Goal: Check status: Check status

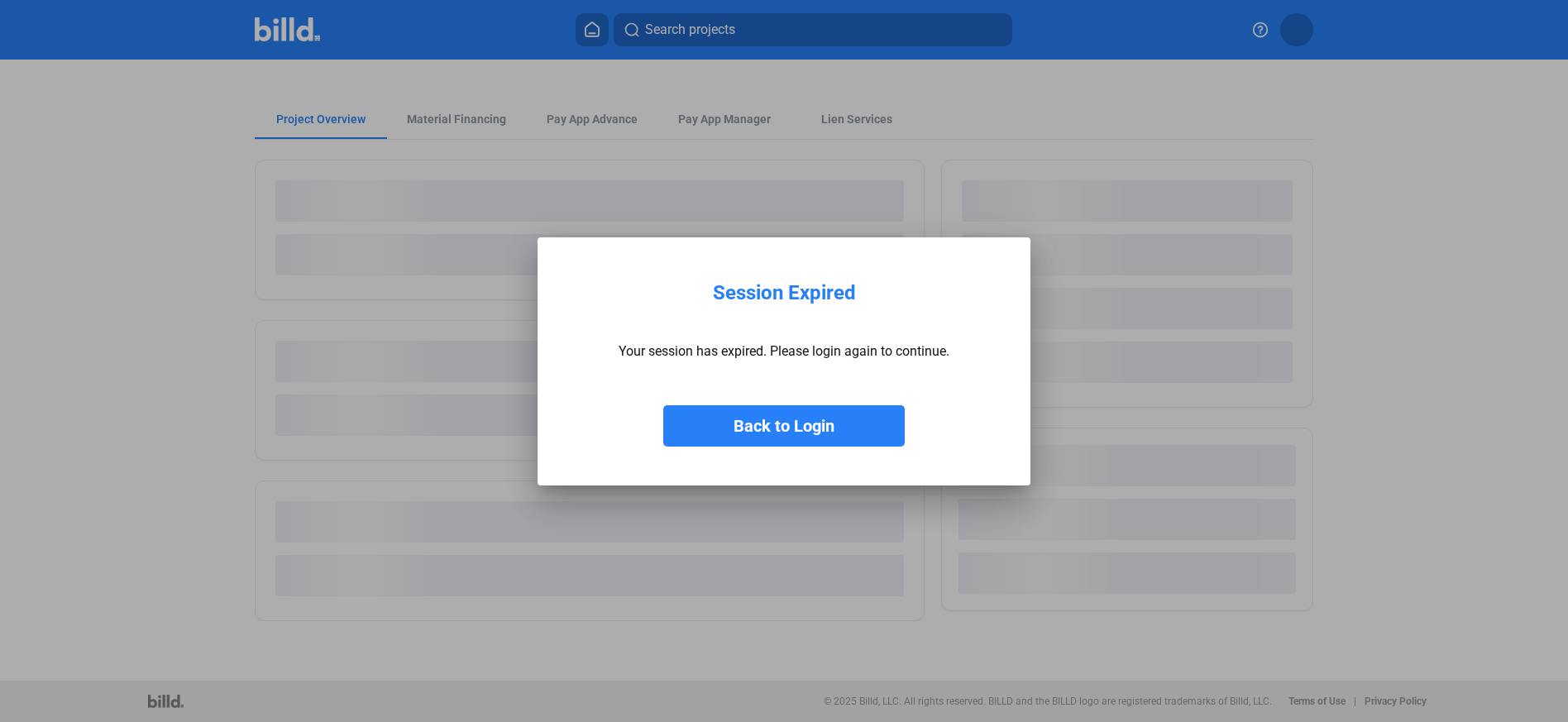
click at [794, 444] on button "Back to Login" at bounding box center [784, 426] width 242 height 42
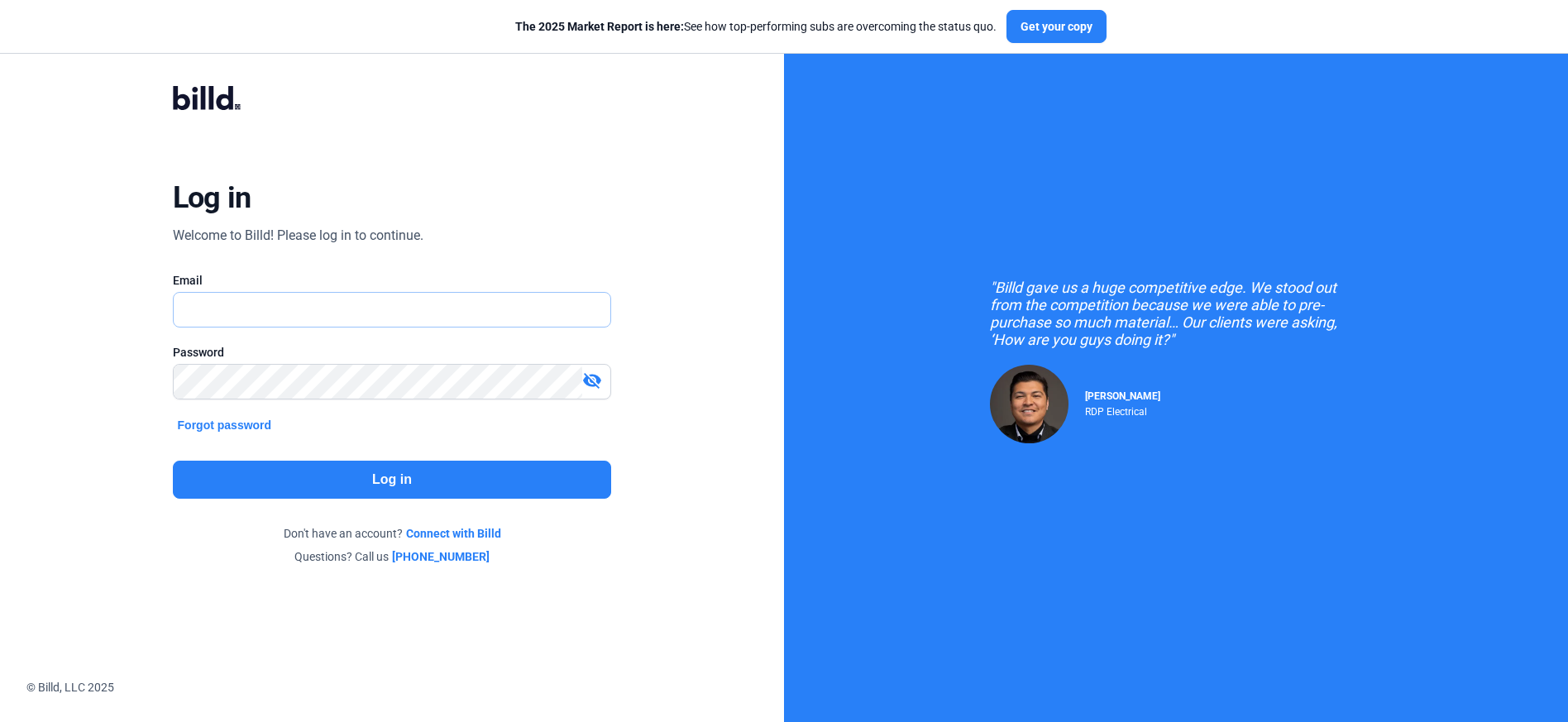
click at [378, 299] on input "text" at bounding box center [392, 310] width 438 height 34
type input "[PERSON_NAME][EMAIL_ADDRESS][DOMAIN_NAME]"
click at [490, 484] on button "Log in" at bounding box center [392, 479] width 439 height 38
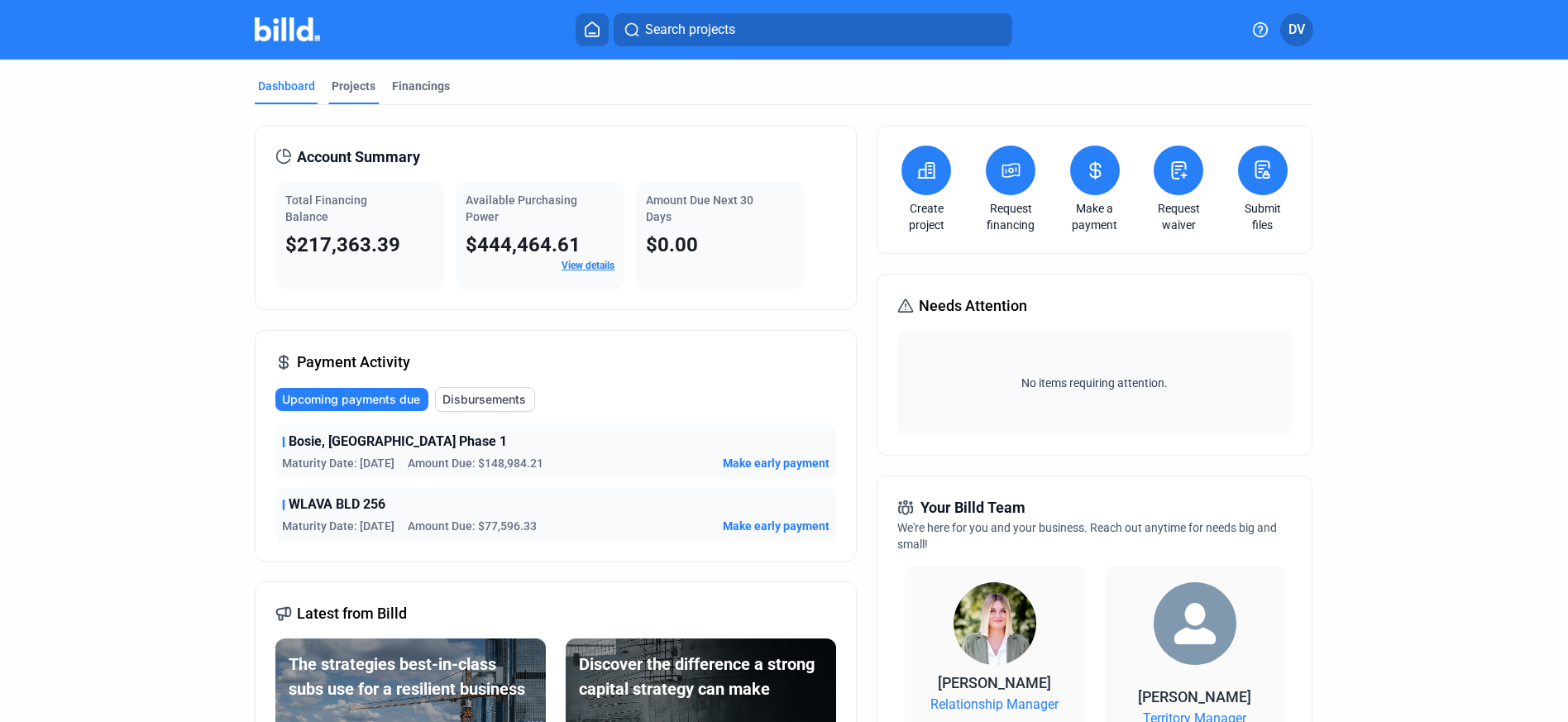
click at [359, 90] on div "Projects" at bounding box center [353, 86] width 44 height 17
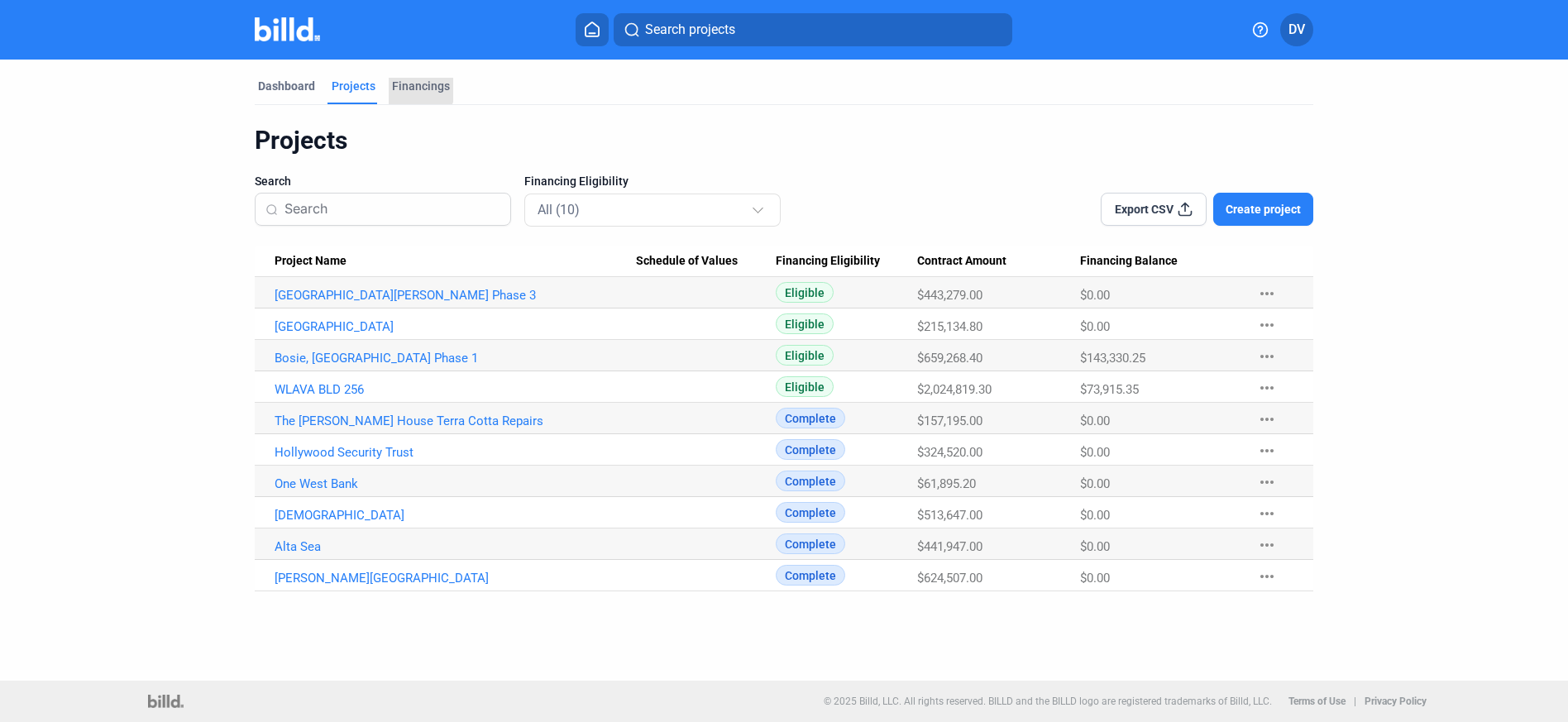
drag, startPoint x: 401, startPoint y: 82, endPoint x: 184, endPoint y: 93, distance: 217.3
click at [406, 82] on div "Financings" at bounding box center [421, 86] width 57 height 17
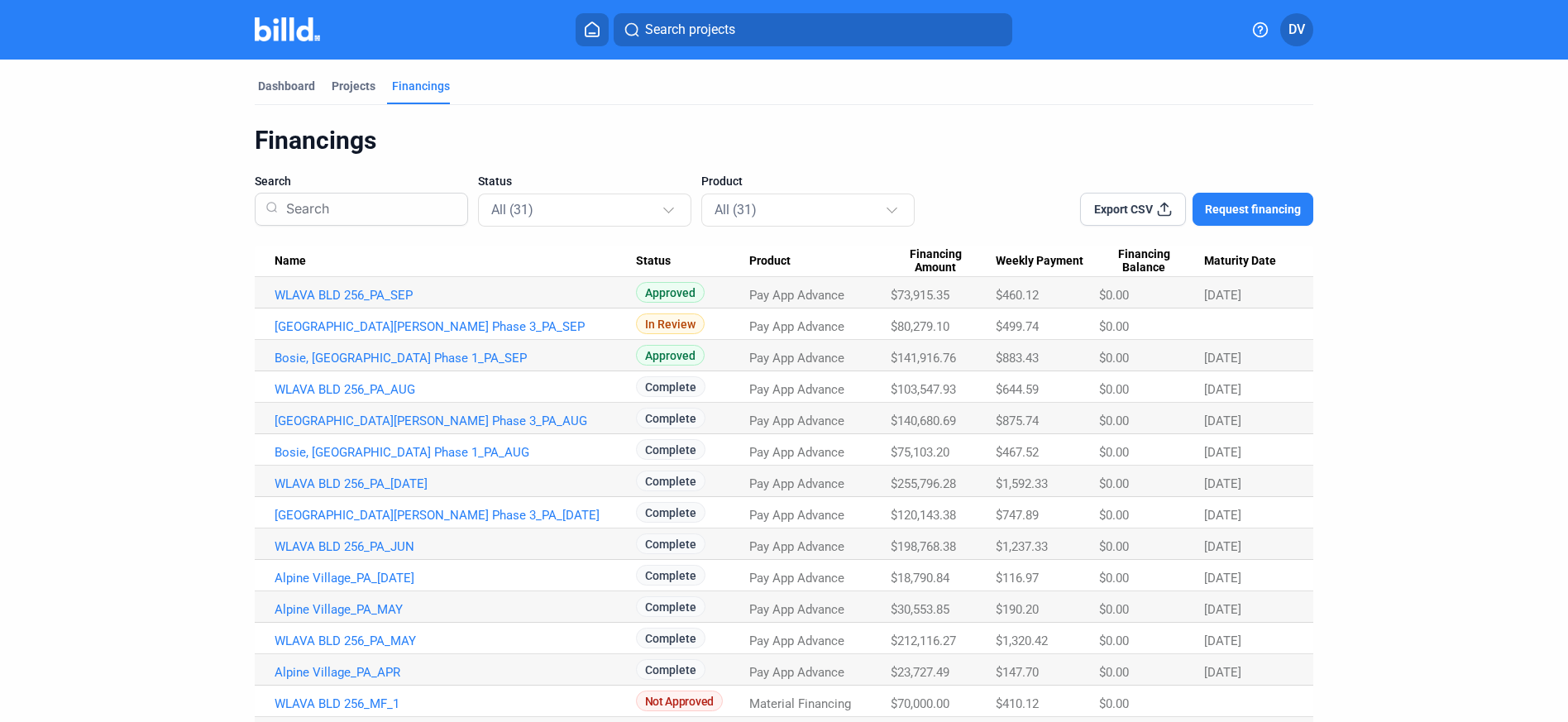
drag, startPoint x: 244, startPoint y: 293, endPoint x: 29, endPoint y: 251, distance: 219.1
click at [33, 249] on div "Dashboard Projects Financings Financings Search Status All (31) Product All (31…" at bounding box center [784, 656] width 1568 height 1192
drag, startPoint x: 228, startPoint y: 292, endPoint x: 206, endPoint y: 293, distance: 22.0
click at [206, 293] on dashboard "Dashboard Projects Financings Financings Search Status All (31) Product All (31…" at bounding box center [783, 656] width 1411 height 1192
drag, startPoint x: 208, startPoint y: 289, endPoint x: 222, endPoint y: 290, distance: 14.0
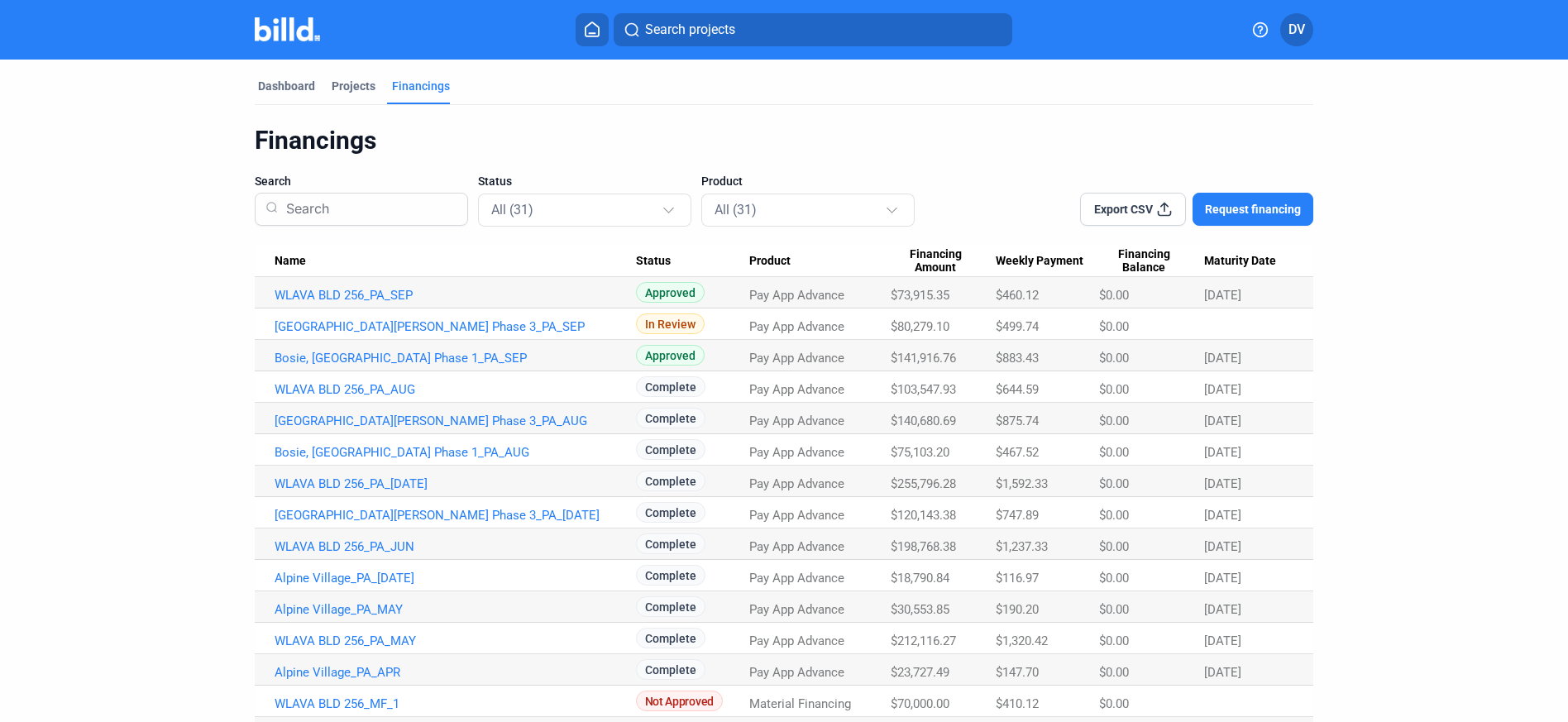
click at [222, 290] on dashboard "Dashboard Projects Financings Financings Search Status All (31) Product All (31…" at bounding box center [783, 656] width 1411 height 1192
drag, startPoint x: 885, startPoint y: 329, endPoint x: 268, endPoint y: 331, distance: 617.0
click at [268, 331] on tr "[GEOGRAPHIC_DATA][PERSON_NAME] Phase 3_PA_SEP In Review Pay App Advance $80,279…" at bounding box center [783, 325] width 1058 height 32
click at [260, 329] on td "[GEOGRAPHIC_DATA][PERSON_NAME] Phase 3_PA_SEP" at bounding box center [444, 325] width 381 height 32
drag, startPoint x: 258, startPoint y: 329, endPoint x: 1191, endPoint y: 319, distance: 933.1
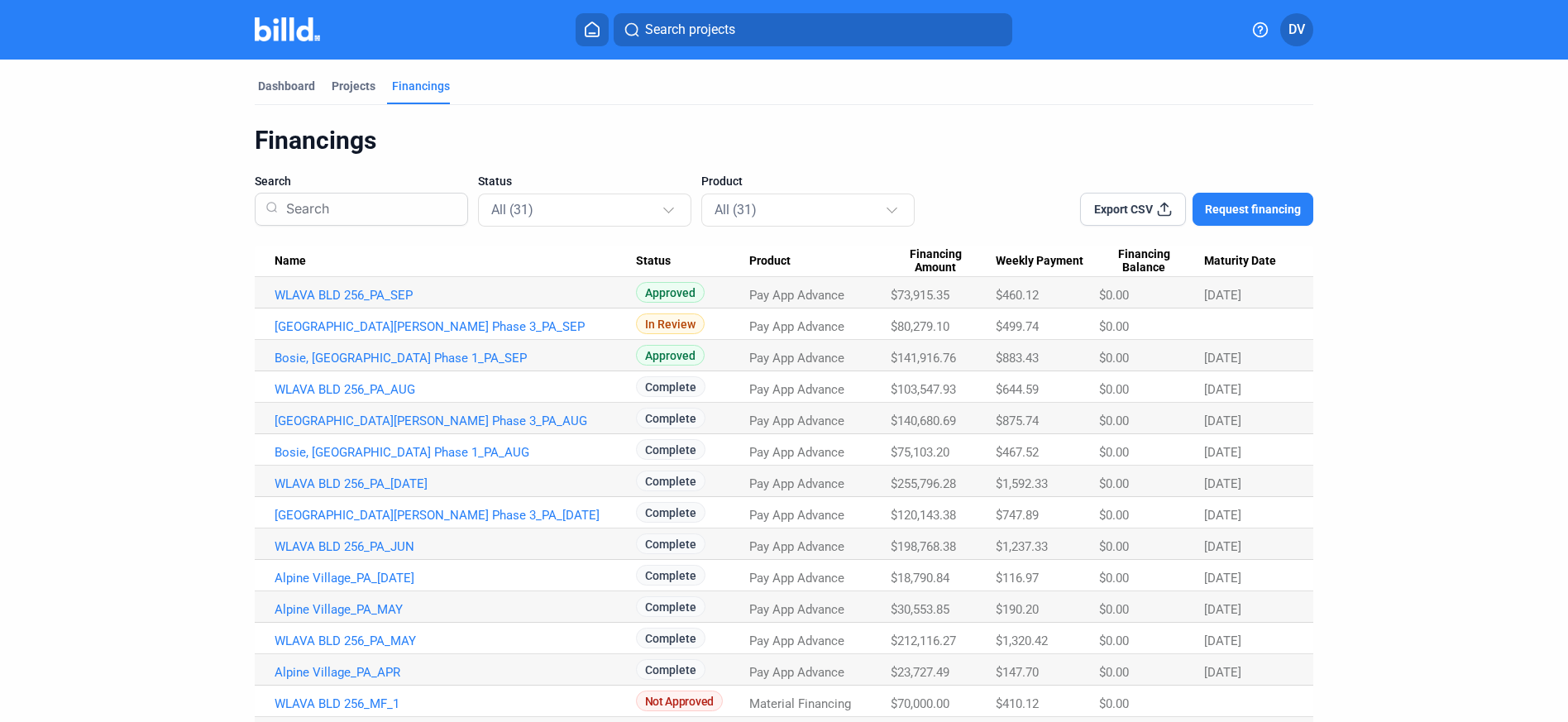
click at [1192, 319] on tr "[GEOGRAPHIC_DATA][PERSON_NAME] Phase 3_PA_SEP In Review Pay App Advance $80,279…" at bounding box center [783, 325] width 1058 height 32
click at [225, 295] on div "Dashboard Projects Financings Financings Search Status All (31) Product All (31…" at bounding box center [784, 656] width 1125 height 1192
